Goal: Task Accomplishment & Management: Manage account settings

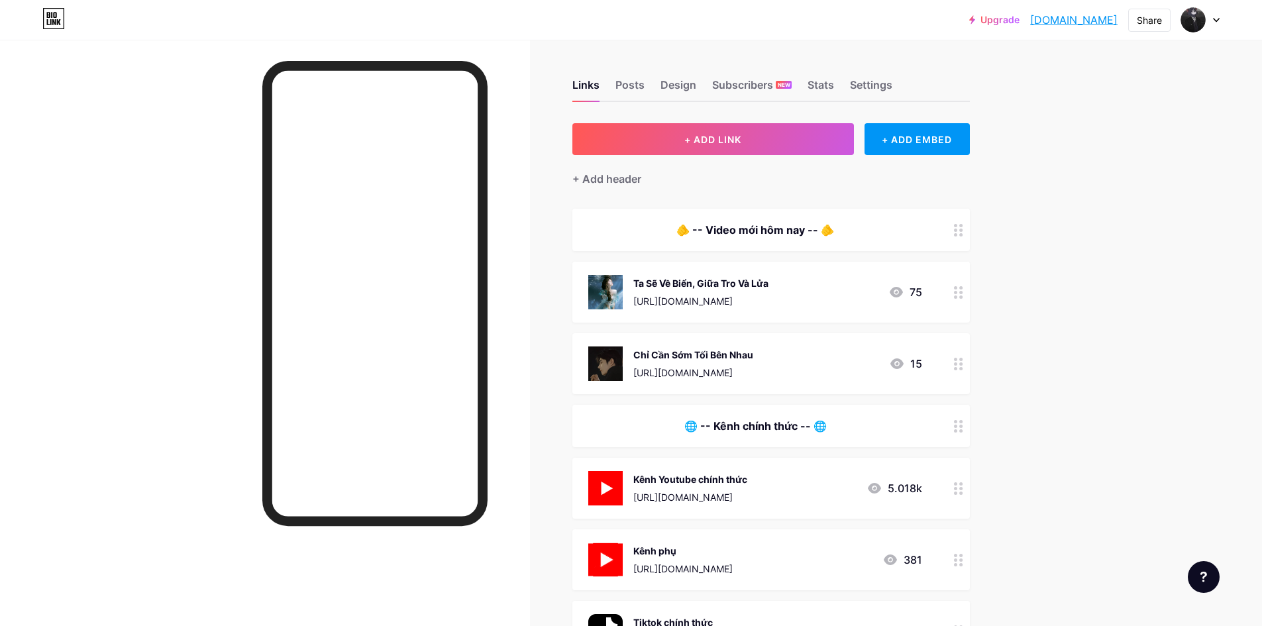
click at [740, 294] on div "https://www.youtube.com/results?search_query=Ta+S%E1%BA%BD+V%E1%BB%81+Bi%E1%BB%…" at bounding box center [701, 301] width 135 height 14
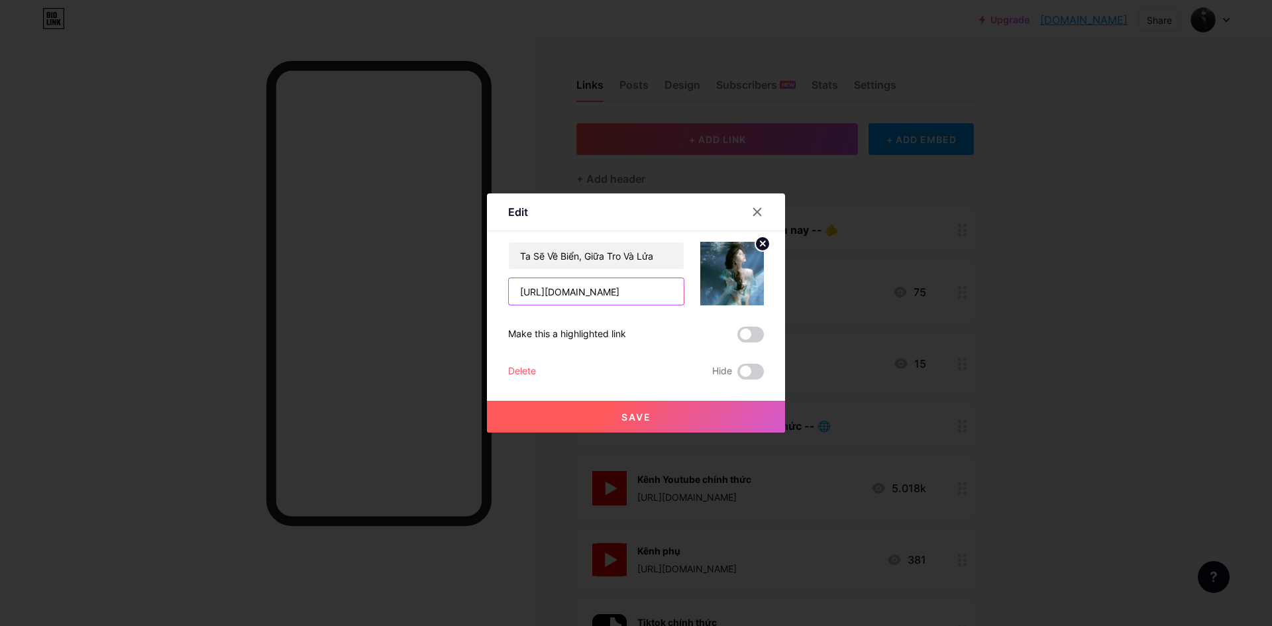
click at [646, 288] on input "https://www.youtube.com/results?search_query=Ta+S%E1%BA%BD+V%E1%BB%81+Bi%E1%BB%…" at bounding box center [596, 291] width 175 height 27
paste input "d%C3%B2ng+ch%E1%BA%A3y+ng%E1%BA%A7m"
type input "https://www.youtube.com/results?search_query=d%C3%B2ng+ch%E1%BA%A3y+ng%E1%BA%A7…"
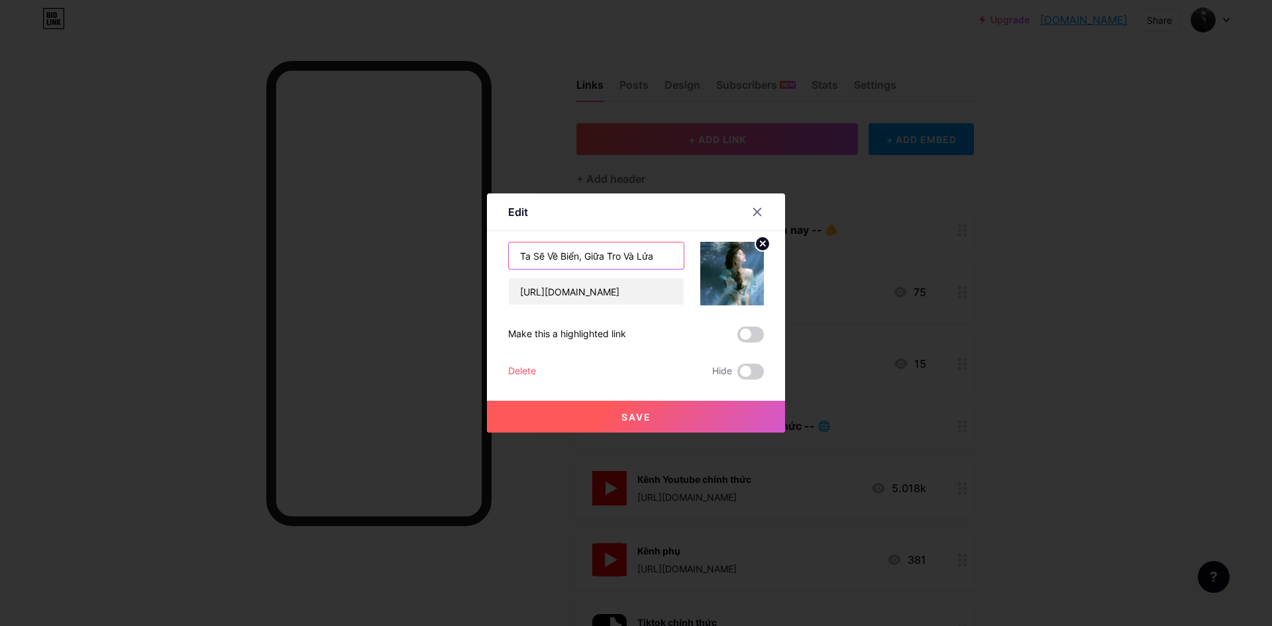
click at [636, 262] on input "Ta Sẽ Về Biển, Giữa Tro Và Lửa" at bounding box center [596, 256] width 175 height 27
type input "Dòng Chảy Ngầm"
click at [763, 243] on circle at bounding box center [763, 244] width 15 height 15
click at [743, 266] on div "Picture" at bounding box center [733, 274] width 64 height 64
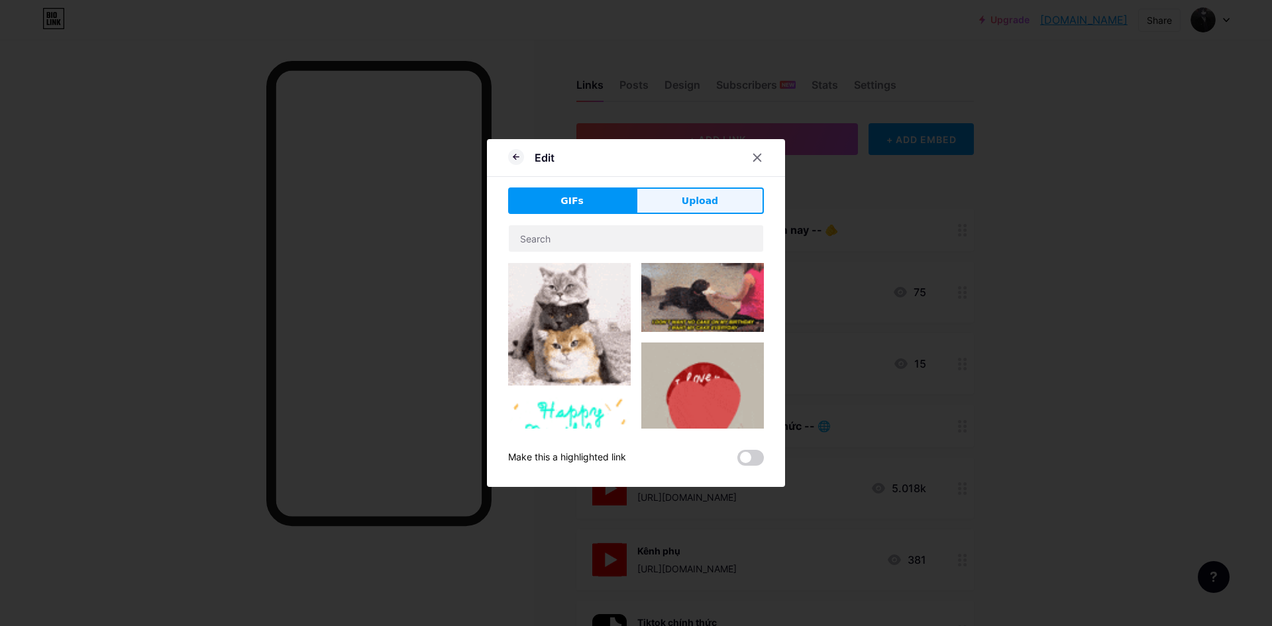
click at [705, 203] on span "Upload" at bounding box center [700, 201] width 36 height 14
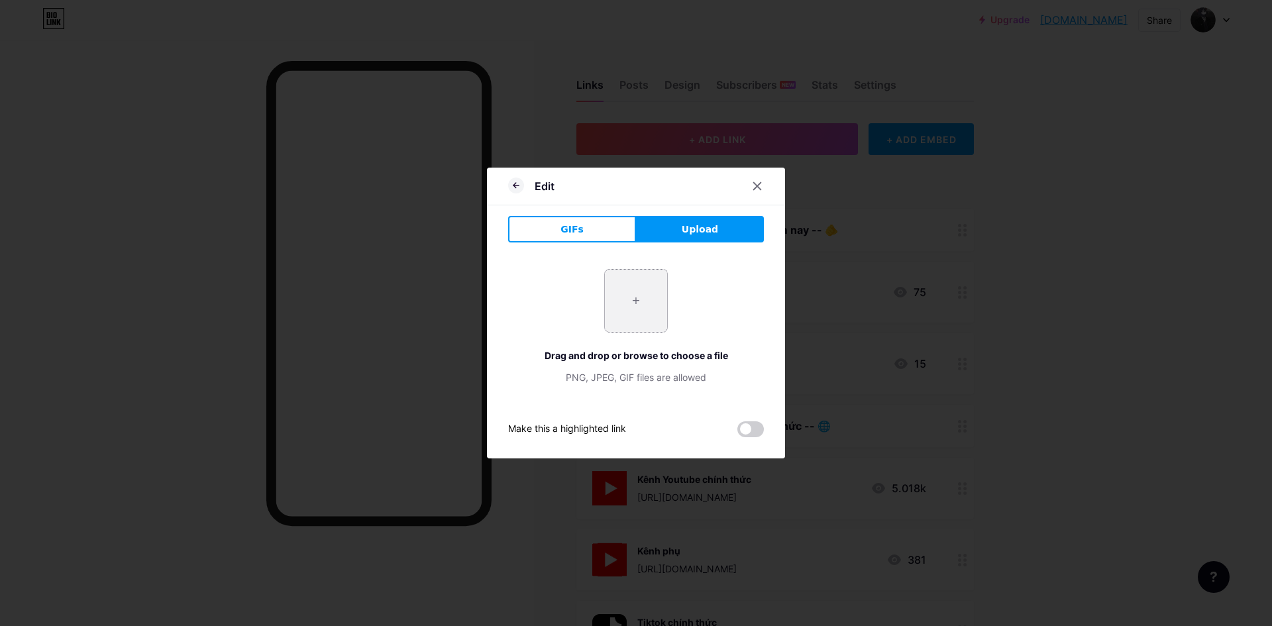
click at [656, 289] on input "file" at bounding box center [636, 301] width 62 height 62
type input "C:\fakepath\v.jpg"
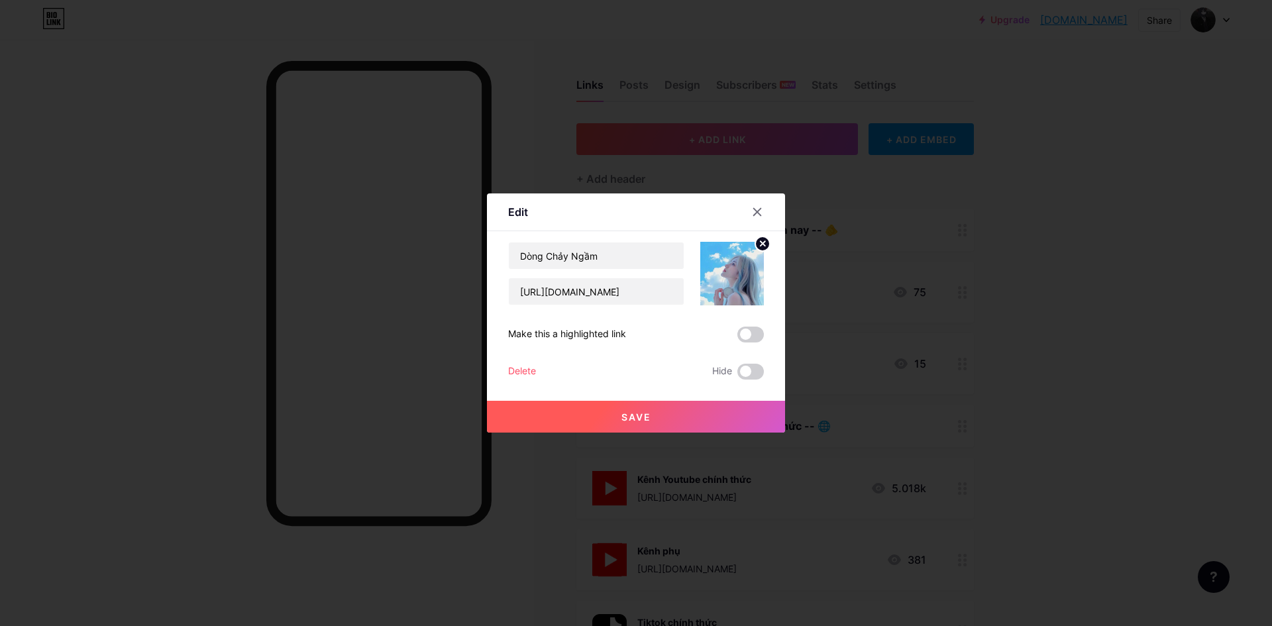
click at [682, 416] on button "Save" at bounding box center [636, 417] width 298 height 32
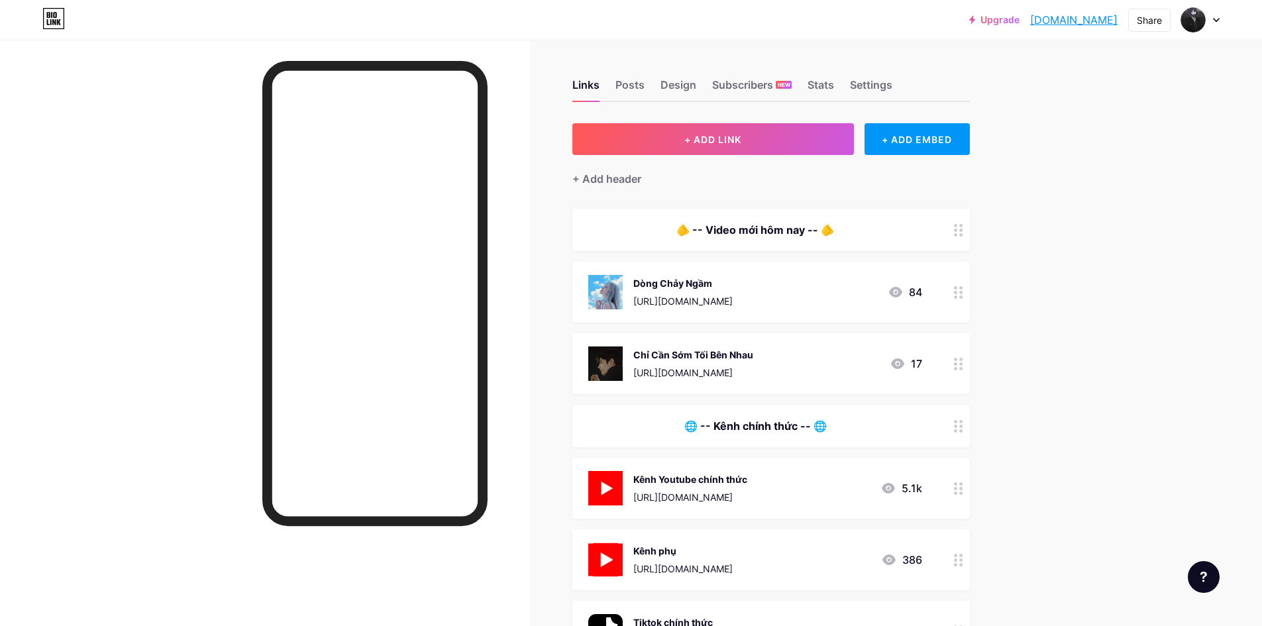
click at [710, 366] on div "https://www.youtube.com/results?search_query=ch%E1%BB%89+c%E1%BA%A7n+s%E1%BB%9B…" at bounding box center [694, 373] width 120 height 14
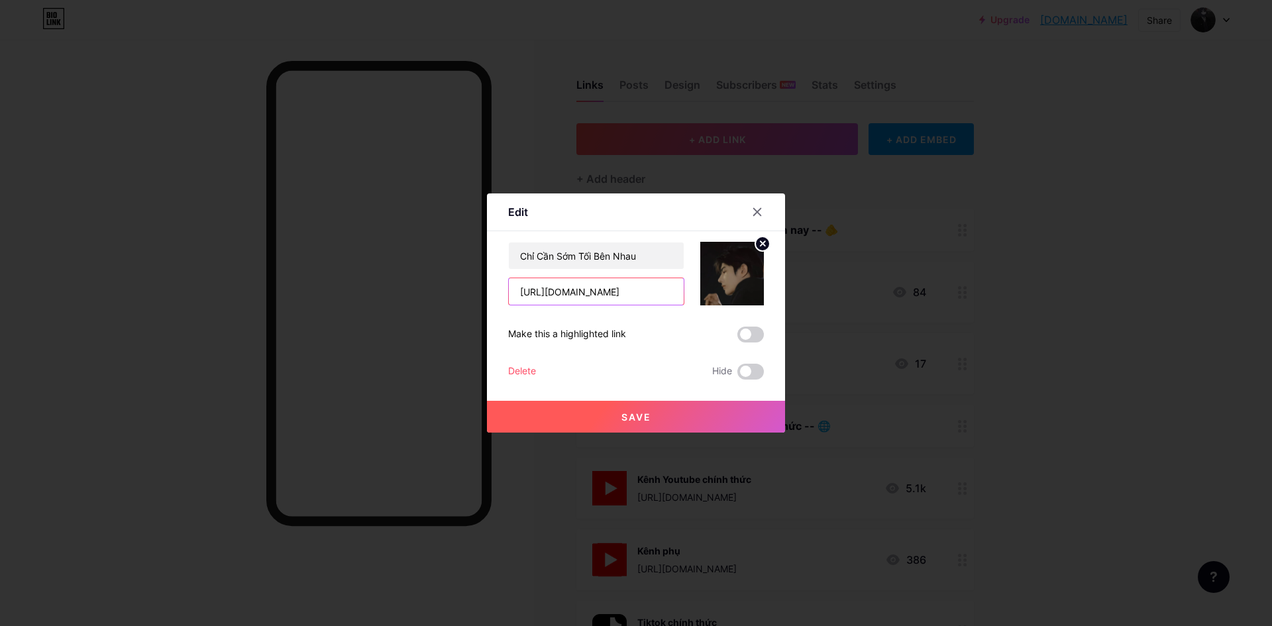
click at [644, 298] on input "https://www.youtube.com/results?search_query=ch%E1%BB%89+c%E1%BA%A7n+s%E1%BB%9B…" at bounding box center [596, 291] width 175 height 27
paste input "gi%E1%BB%AFa+hai+c%C3%A1nh+c%E1%BB%ADa"
type input "https://www.youtube.com/results?search_query=gi%E1%BB%AFa+hai+c%C3%A1nh+c%E1%BB…"
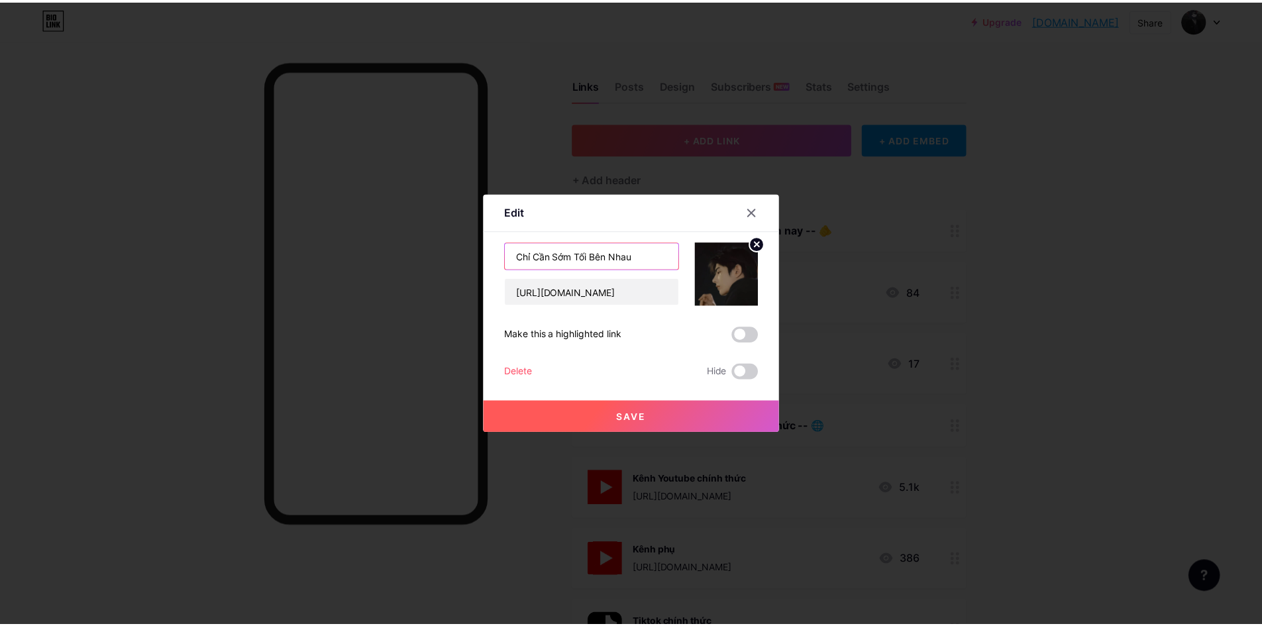
scroll to position [0, 0]
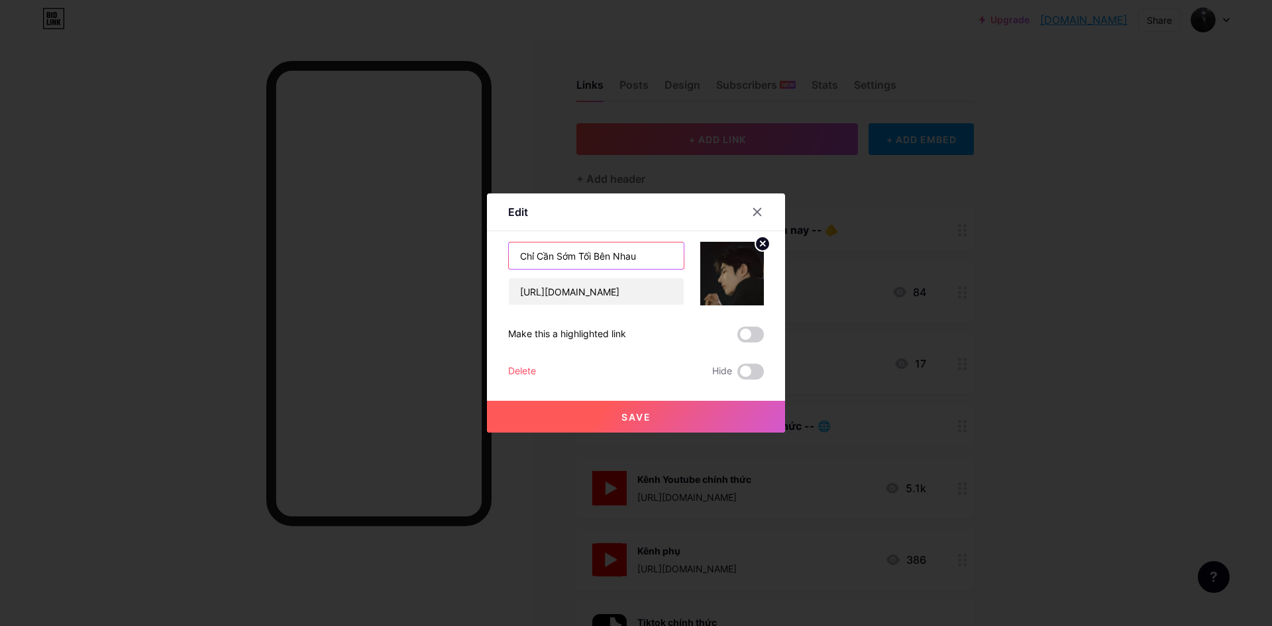
click at [646, 253] on input "Chỉ Cần Sớm Tối Bên Nhau" at bounding box center [596, 256] width 175 height 27
type input "Giữa Hai Cánh Cửa"
click at [759, 246] on circle at bounding box center [763, 244] width 15 height 15
click at [738, 285] on div "Picture" at bounding box center [732, 289] width 27 height 10
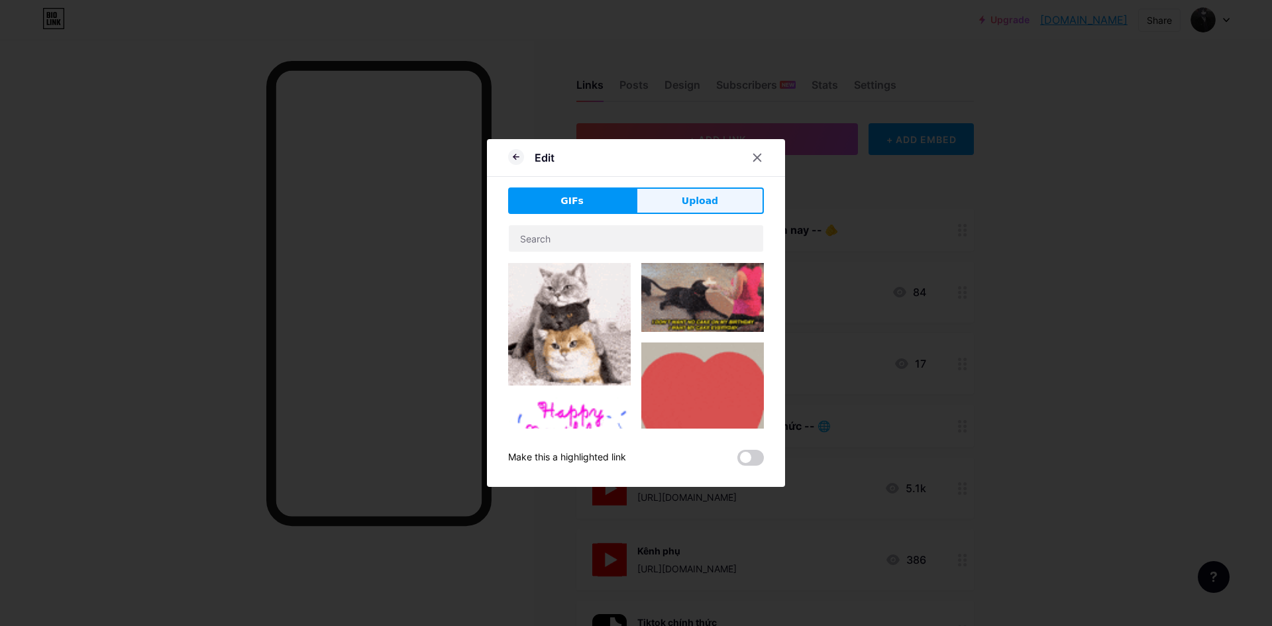
click at [699, 197] on span "Upload" at bounding box center [700, 201] width 36 height 14
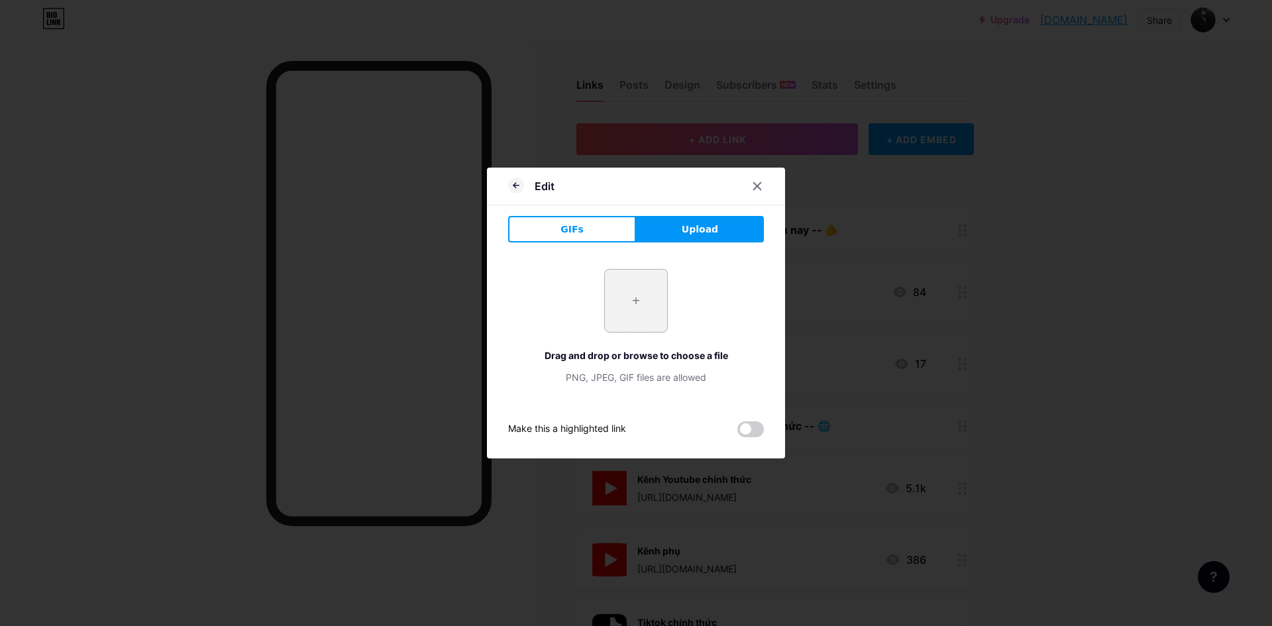
click at [639, 305] on input "file" at bounding box center [636, 301] width 62 height 62
type input "C:\fakepath\b2132e2a-c65e-45f4-b454-79d0510c7dde.jpg"
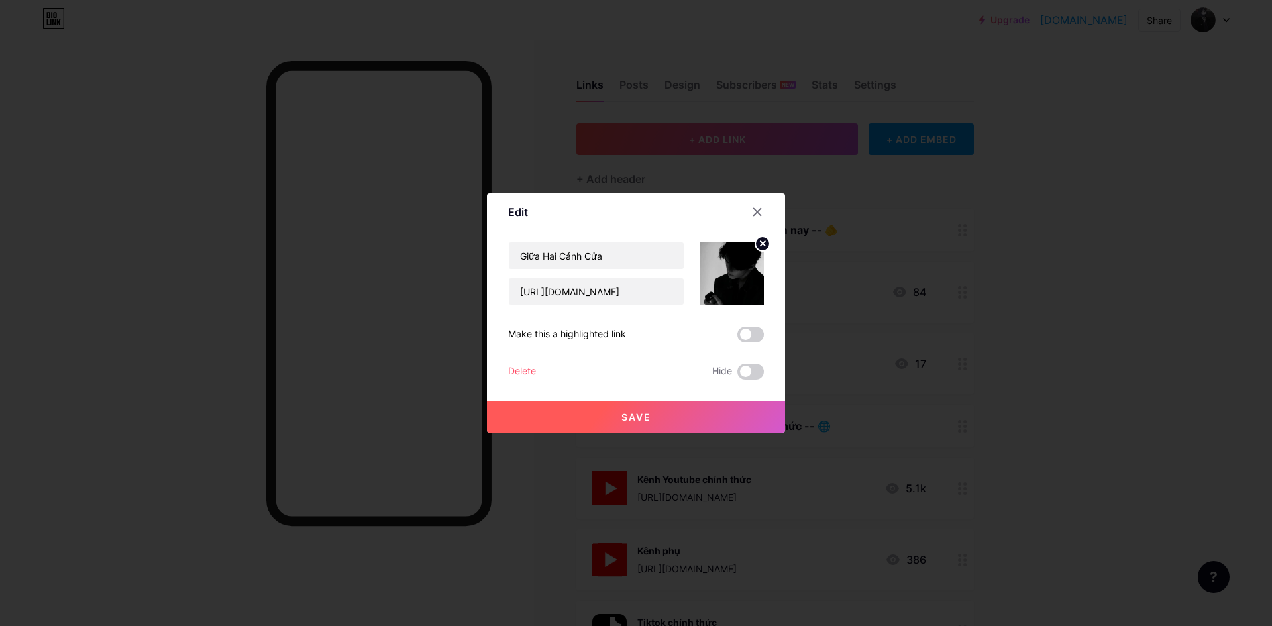
click at [716, 409] on button "Save" at bounding box center [636, 417] width 298 height 32
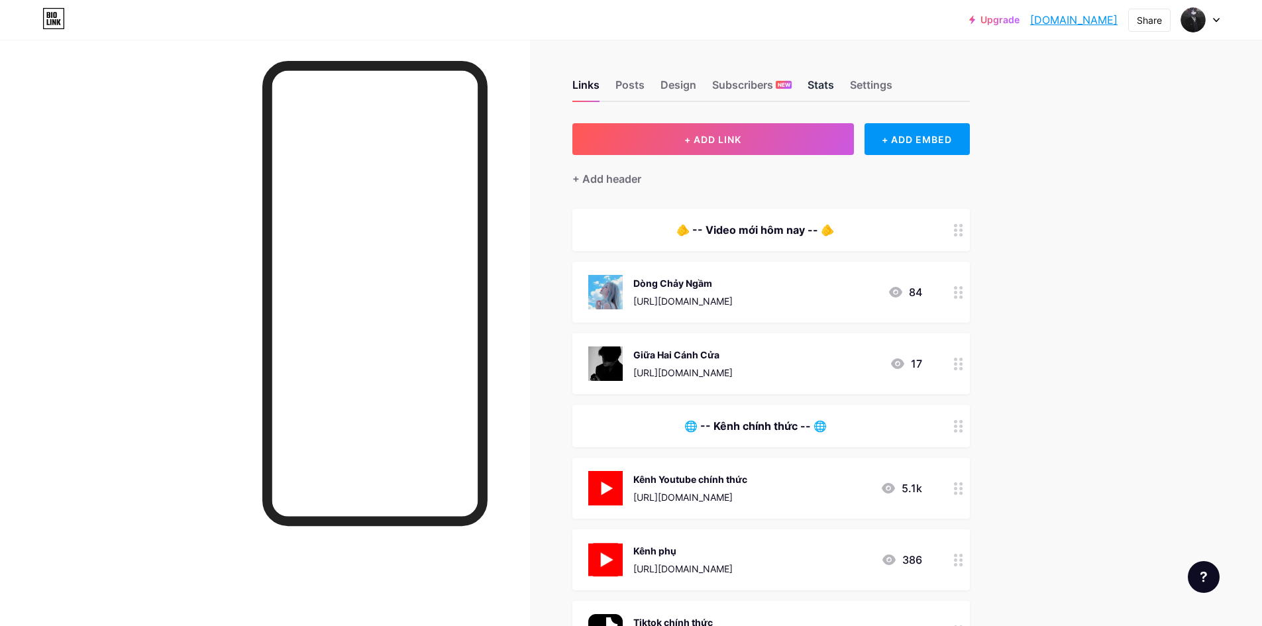
click at [825, 79] on div "Stats" at bounding box center [821, 89] width 27 height 24
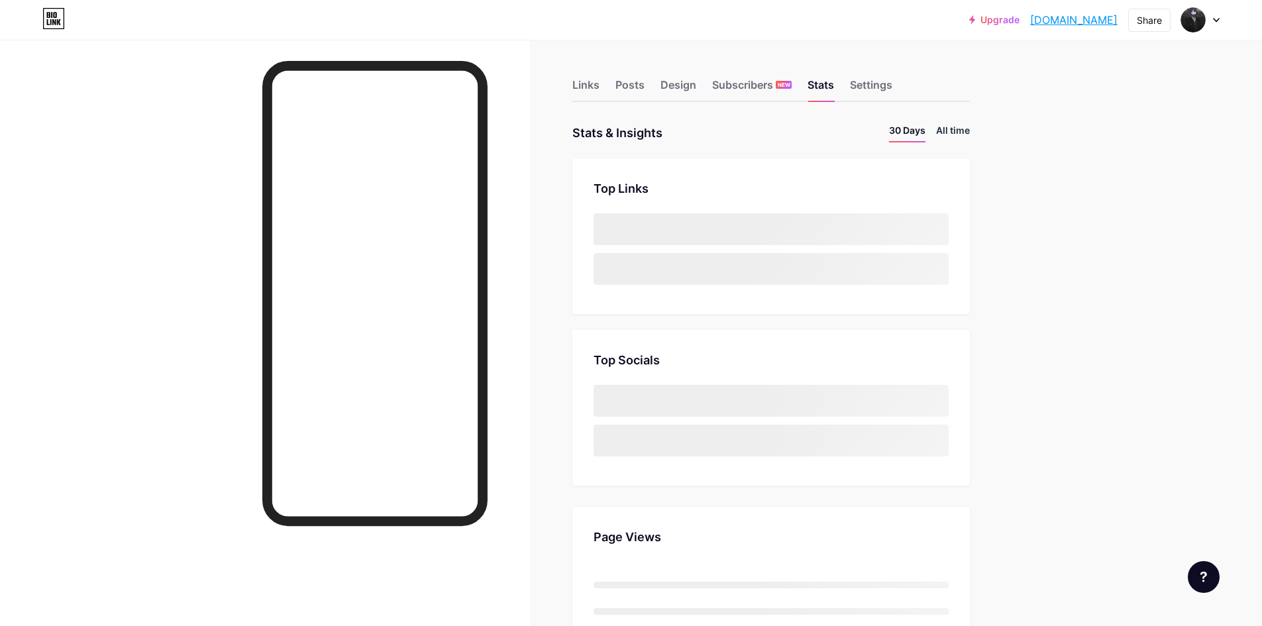
click at [957, 135] on li "All time" at bounding box center [953, 132] width 34 height 19
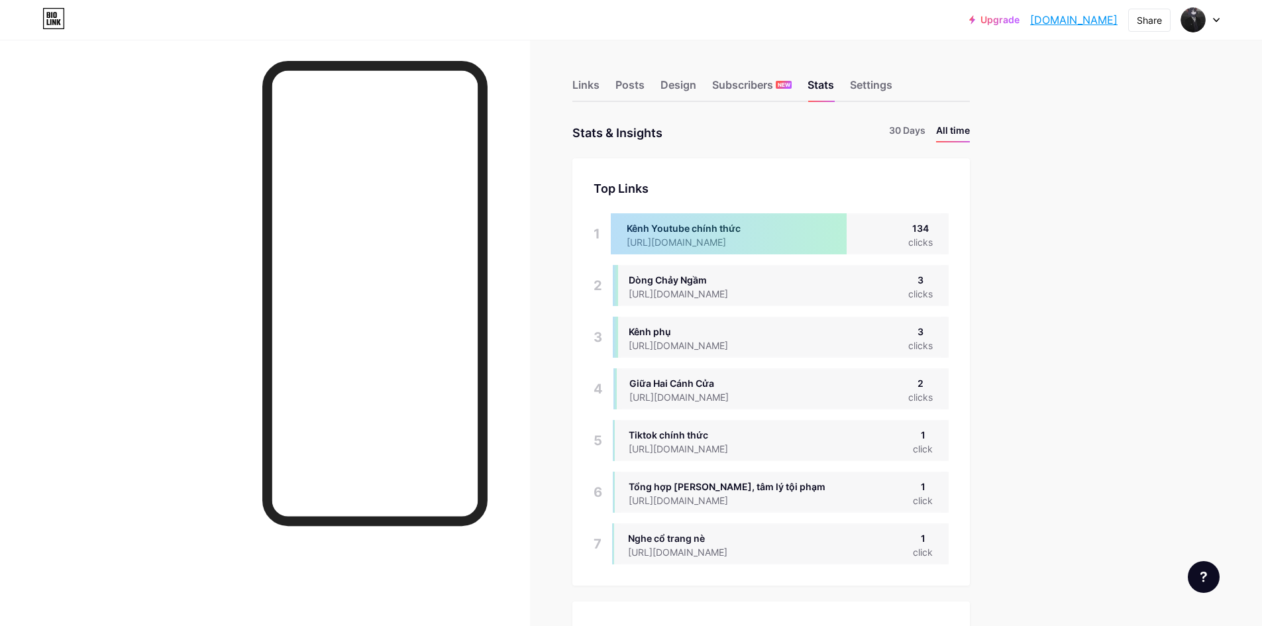
scroll to position [626, 1262]
click at [915, 129] on li "30 Days" at bounding box center [907, 132] width 36 height 19
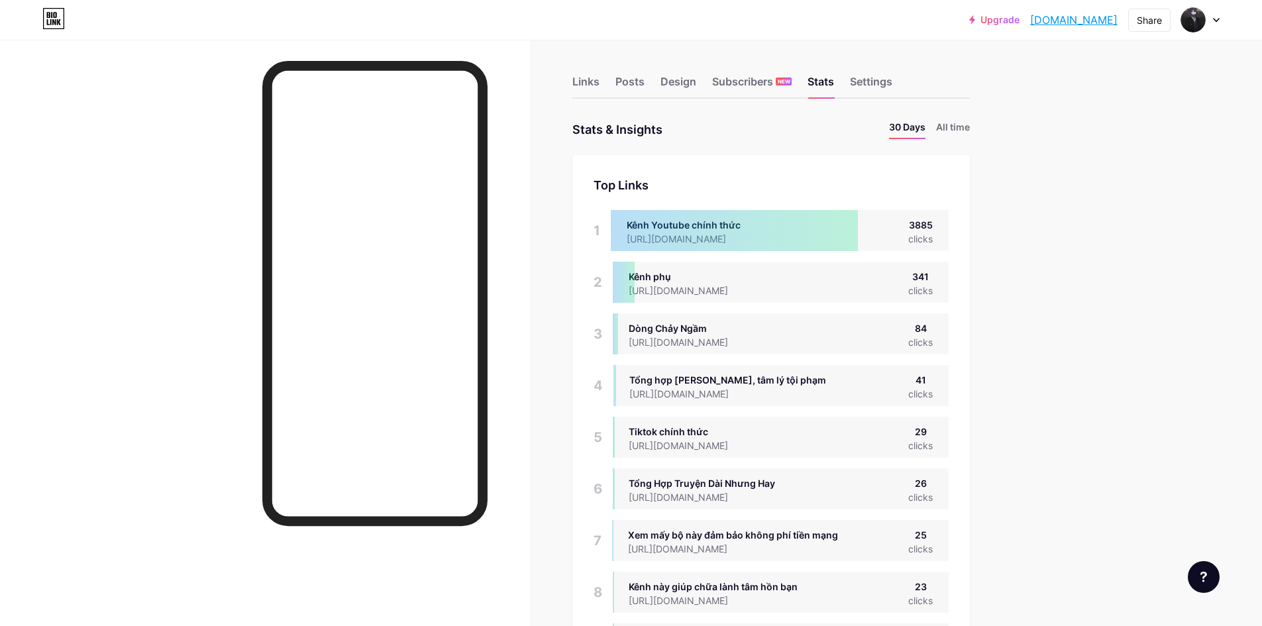
scroll to position [0, 0]
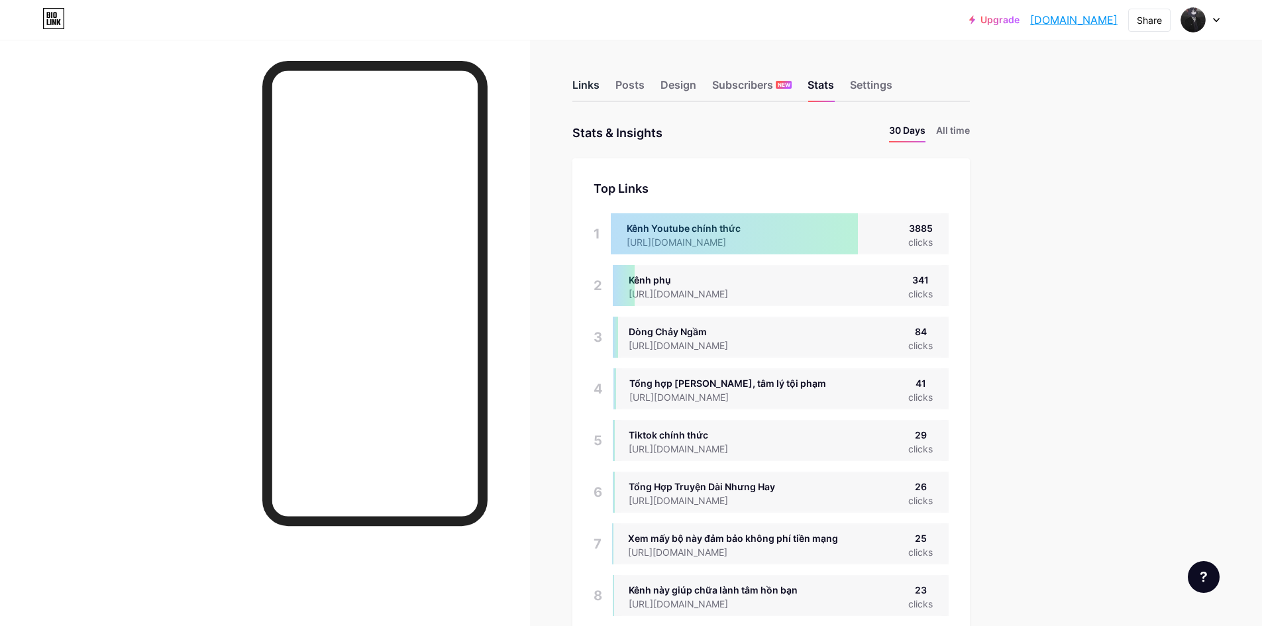
click at [590, 90] on div "Links" at bounding box center [586, 89] width 27 height 24
